Goal: Task Accomplishment & Management: Manage account settings

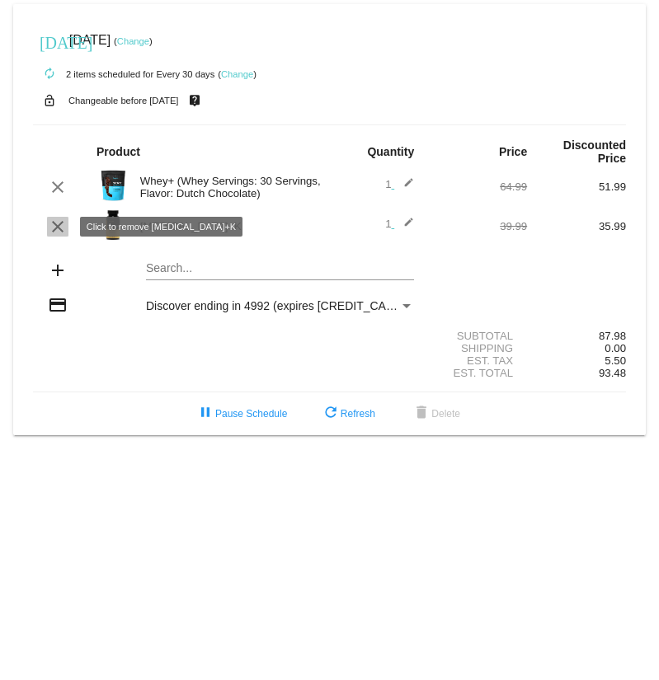
click at [53, 225] on mat-icon "clear" at bounding box center [58, 227] width 20 height 20
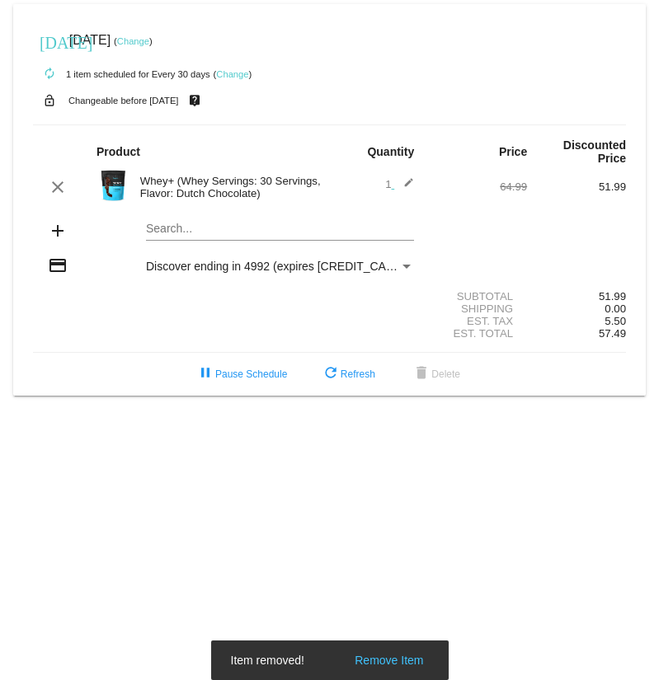
click at [220, 233] on mat-card "[DATE] [DATE] ( Change ) autorenew 1 item scheduled for Every 30 days ( Change …" at bounding box center [329, 200] width 633 height 392
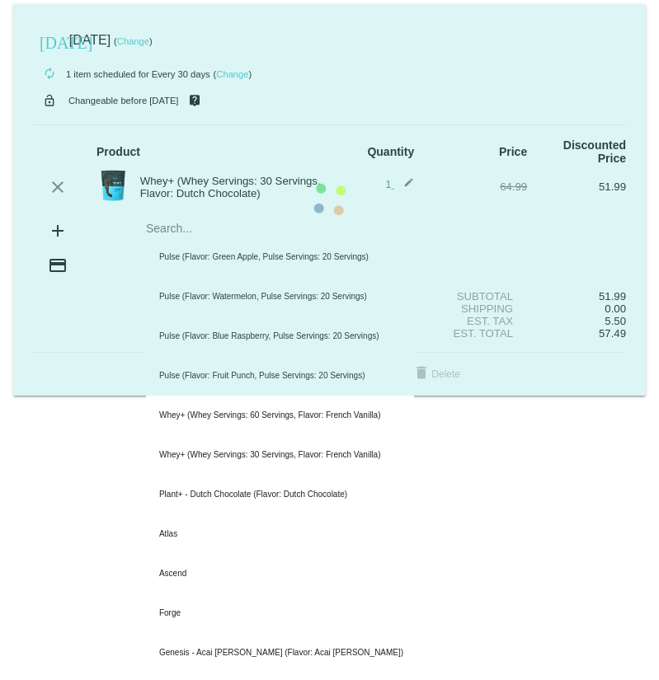
click at [49, 224] on mat-card "[DATE] [DATE] ( Change ) autorenew 1 item scheduled for Every 30 days ( Change …" at bounding box center [329, 200] width 633 height 392
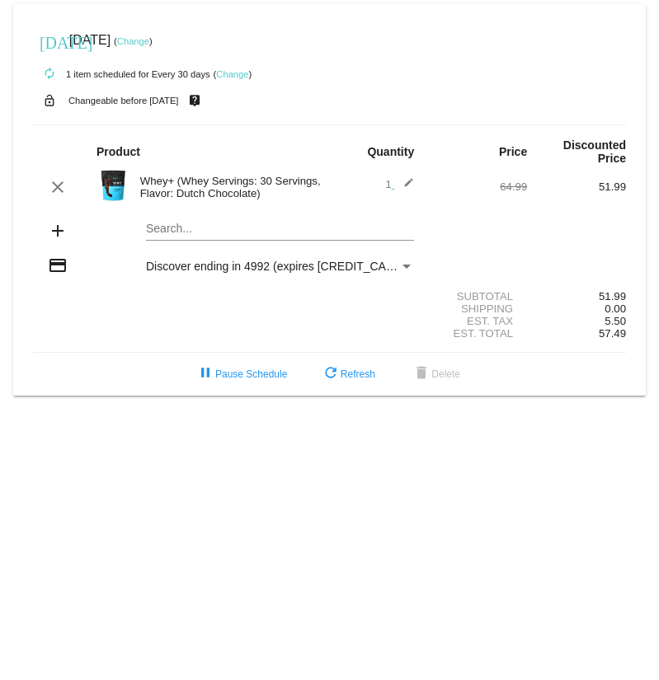
click at [57, 226] on mat-icon "add" at bounding box center [58, 231] width 20 height 20
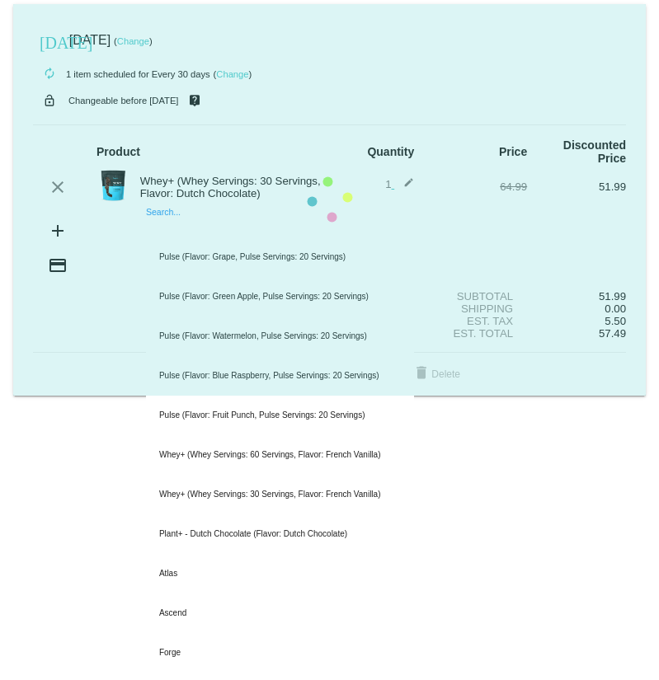
click at [215, 228] on mat-card "[DATE] [DATE] ( Change ) autorenew 1 item scheduled for Every 30 days ( Change …" at bounding box center [329, 200] width 633 height 392
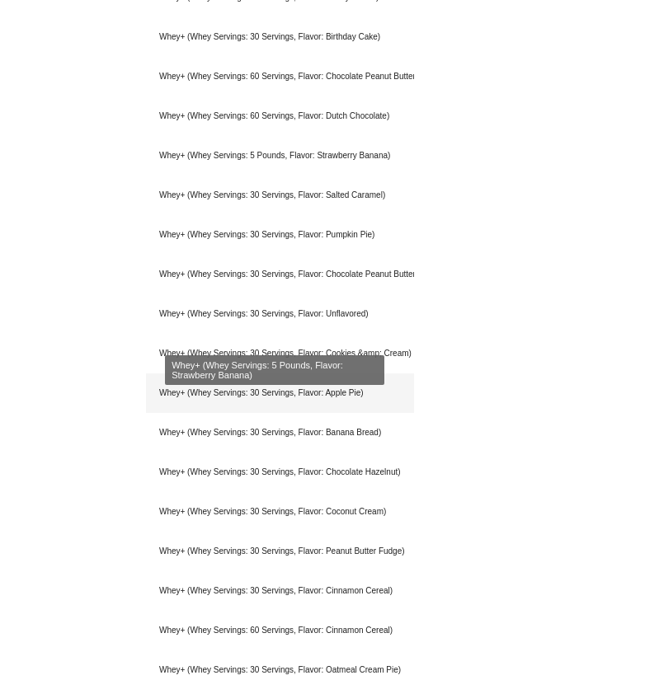
scroll to position [577, 0]
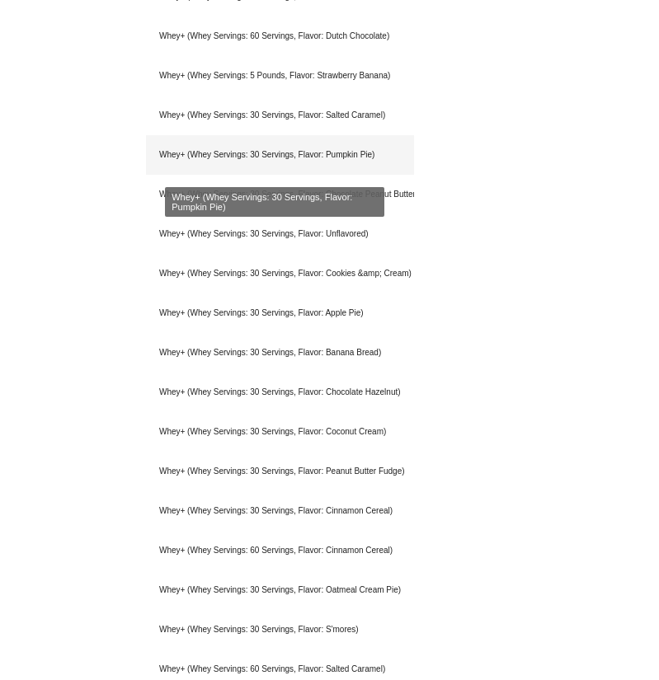
type input "whey"
click at [232, 163] on div "Whey+ (Whey Servings: 30 Servings, Flavor: Pumpkin Pie)" at bounding box center [280, 155] width 268 height 40
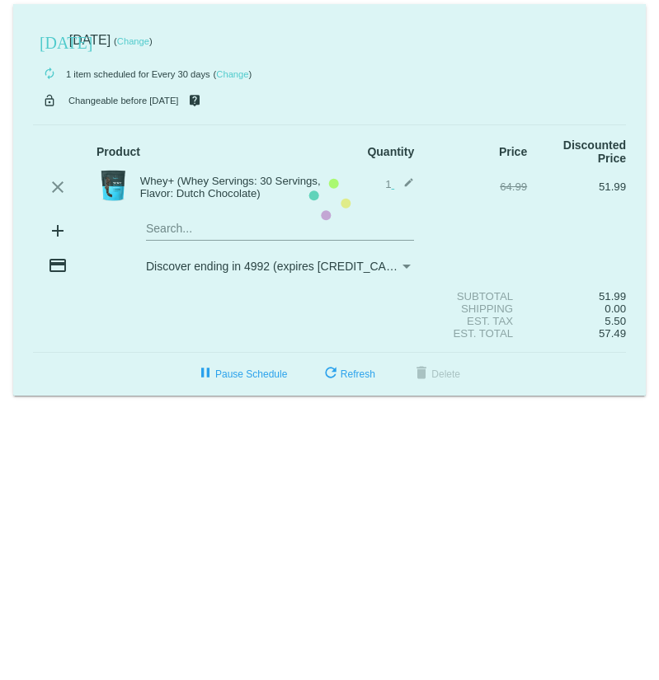
scroll to position [0, 0]
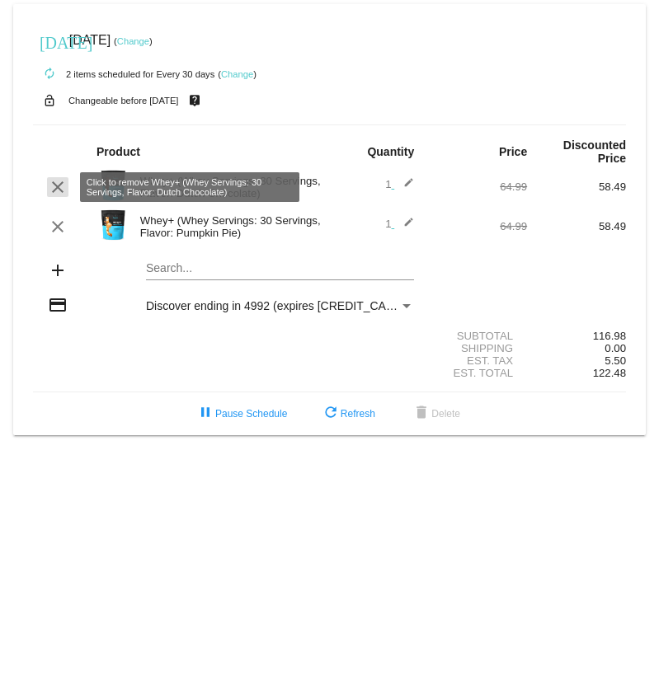
click at [63, 181] on mat-icon "clear" at bounding box center [58, 187] width 20 height 20
